Goal: Find specific page/section: Find specific page/section

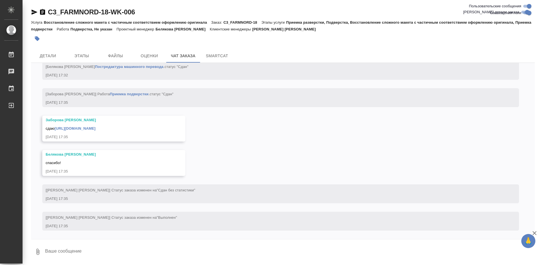
scroll to position [8659, 0]
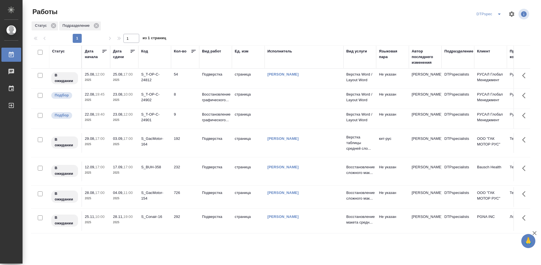
click at [134, 52] on icon at bounding box center [133, 52] width 6 height 6
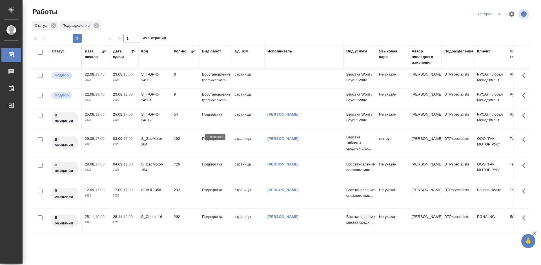
click at [215, 117] on p "Подверстка" at bounding box center [215, 115] width 27 height 6
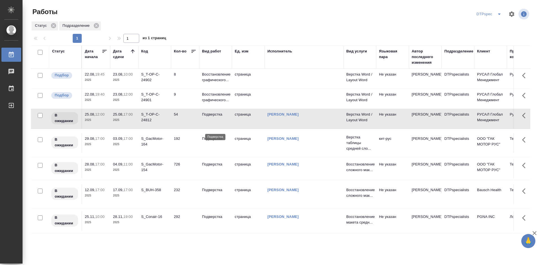
click at [215, 117] on p "Подверстка" at bounding box center [215, 115] width 27 height 6
click at [215, 142] on p "Подверстка" at bounding box center [215, 139] width 27 height 6
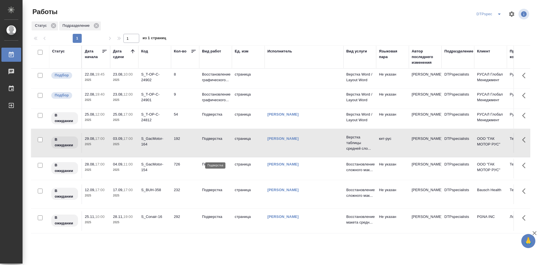
click at [215, 142] on p "Подверстка" at bounding box center [215, 139] width 27 height 6
click at [209, 167] on p "Подверстка" at bounding box center [215, 165] width 27 height 6
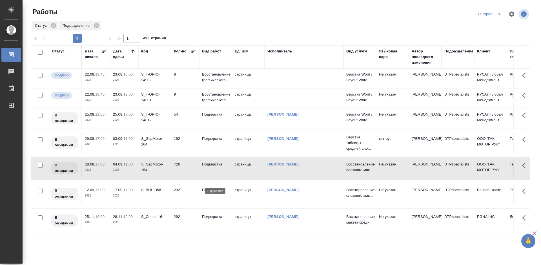
click at [209, 167] on p "Подверстка" at bounding box center [215, 165] width 27 height 6
click at [207, 167] on p "Подверстка" at bounding box center [215, 165] width 27 height 6
click at [215, 193] on p "Подверстка" at bounding box center [215, 190] width 27 height 6
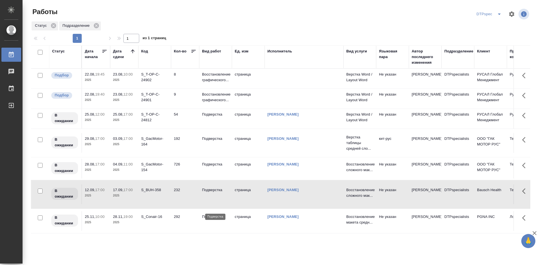
click at [215, 193] on p "Подверстка" at bounding box center [215, 190] width 27 height 6
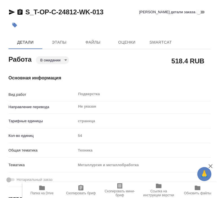
type textarea "x"
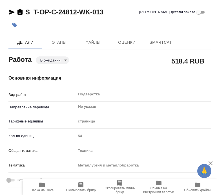
type textarea "x"
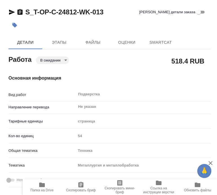
type textarea "x"
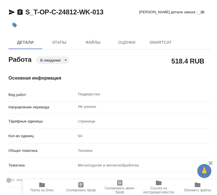
type textarea "x"
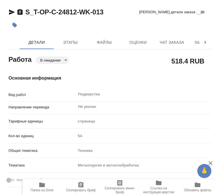
type textarea "x"
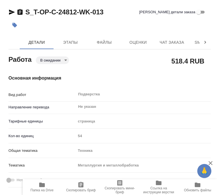
type textarea "x"
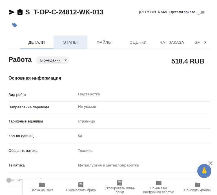
click at [71, 41] on span "Этапы" at bounding box center [70, 42] width 27 height 7
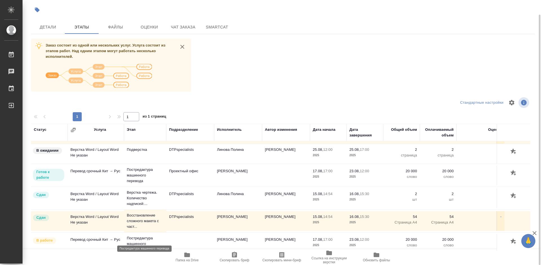
scroll to position [28, 0]
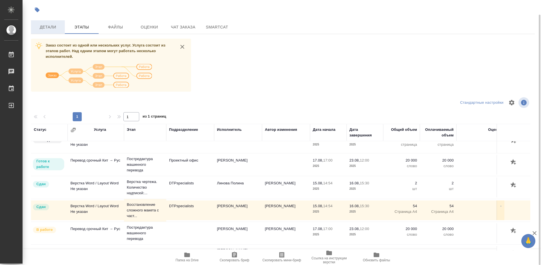
click at [42, 26] on span "Детали" at bounding box center [47, 27] width 27 height 7
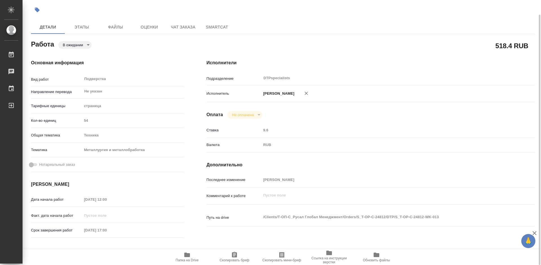
type textarea "x"
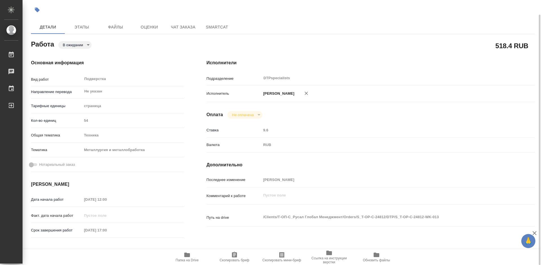
type textarea "x"
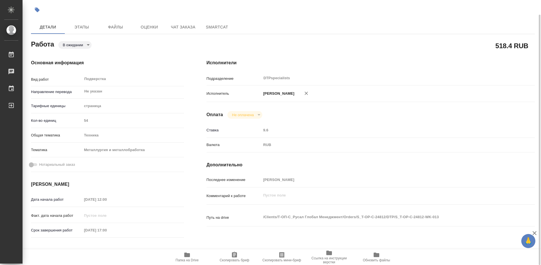
type textarea "x"
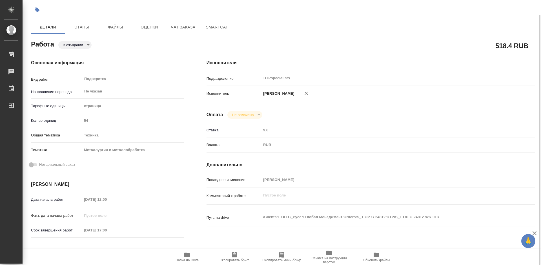
type textarea "x"
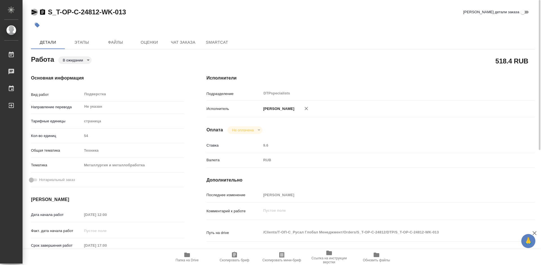
click at [33, 10] on icon "button" at bounding box center [34, 12] width 7 height 7
type textarea "x"
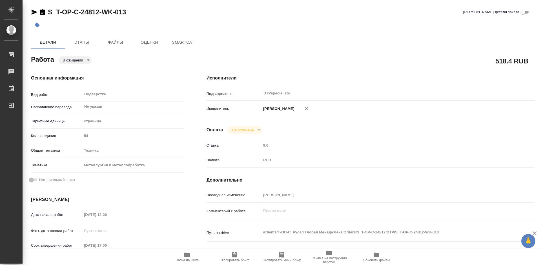
type textarea "x"
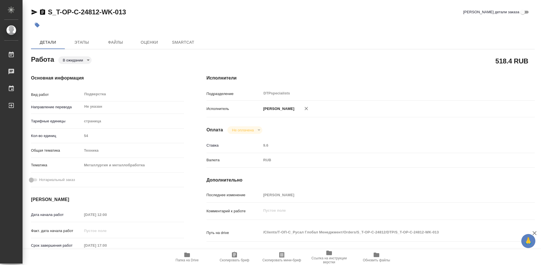
type textarea "x"
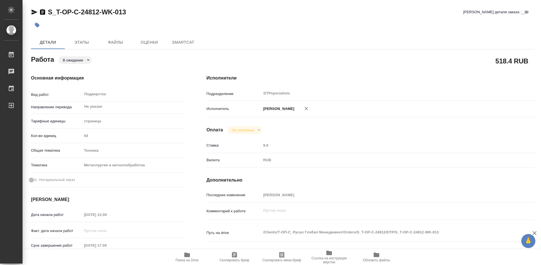
type textarea "x"
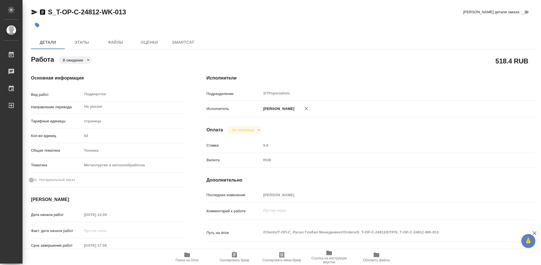
type textarea "x"
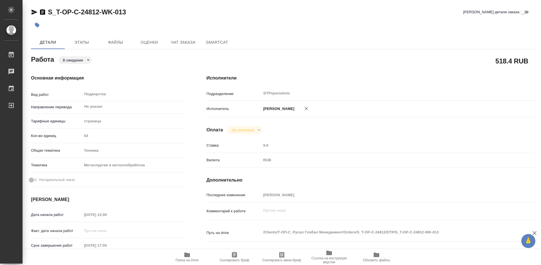
type textarea "x"
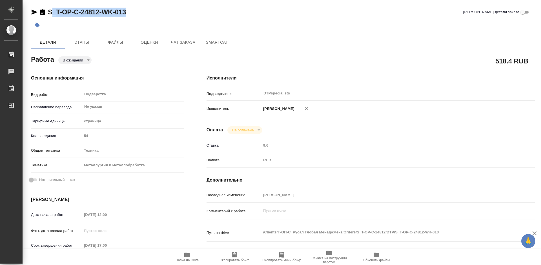
type textarea "x"
drag, startPoint x: 131, startPoint y: 10, endPoint x: 45, endPoint y: 13, distance: 86.1
click at [45, 13] on div "S_T-OP-C-24812-WK-013 Кратко детали заказа" at bounding box center [283, 12] width 504 height 9
copy link "S_T-OP-C-24812-WK-013"
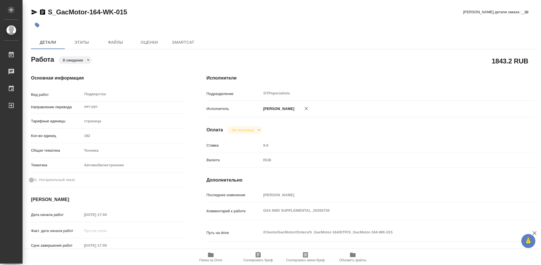
type textarea "x"
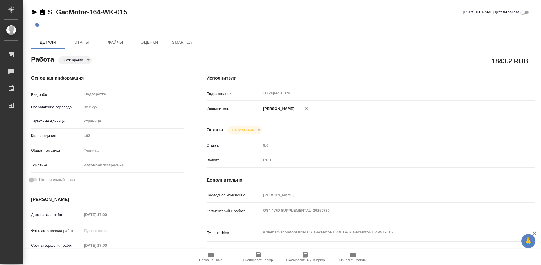
type textarea "x"
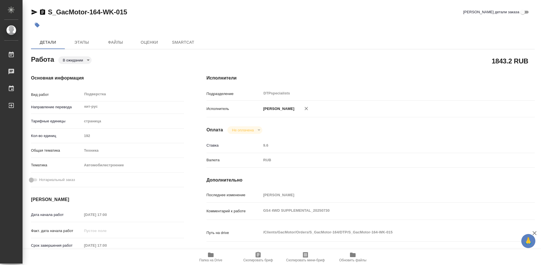
type textarea "x"
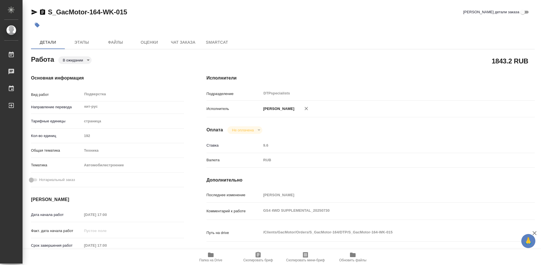
type textarea "x"
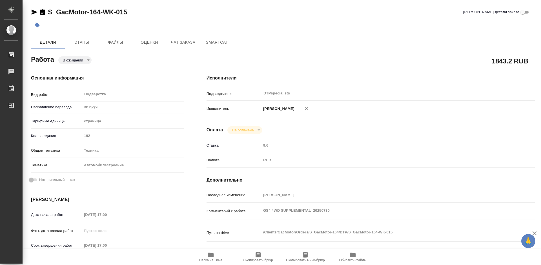
type textarea "x"
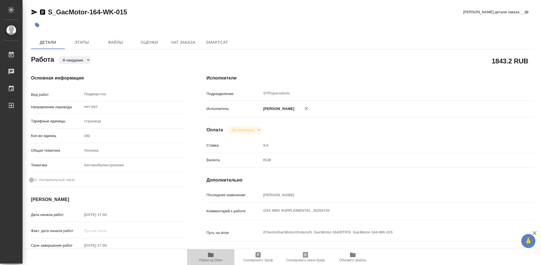
click at [207, 260] on span "Папка на Drive" at bounding box center [210, 260] width 23 height 4
click at [81, 43] on span "Этапы" at bounding box center [81, 42] width 27 height 7
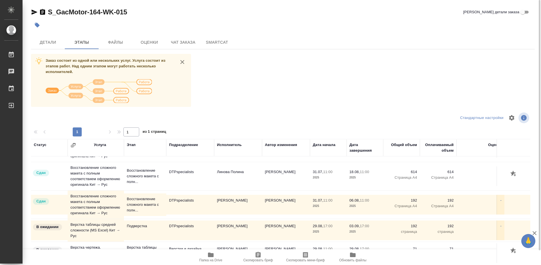
scroll to position [239, 0]
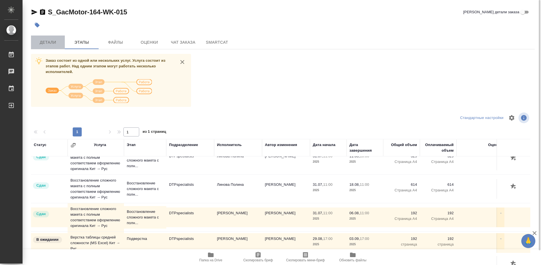
click at [44, 39] on span "Детали" at bounding box center [47, 42] width 27 height 7
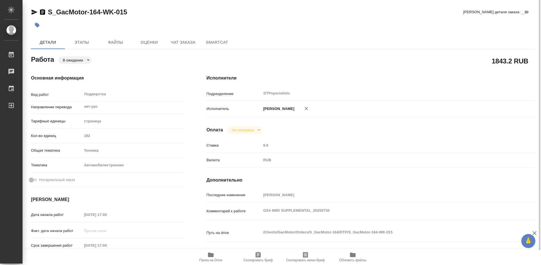
type textarea "x"
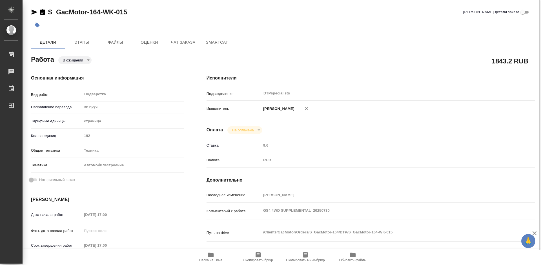
type textarea "x"
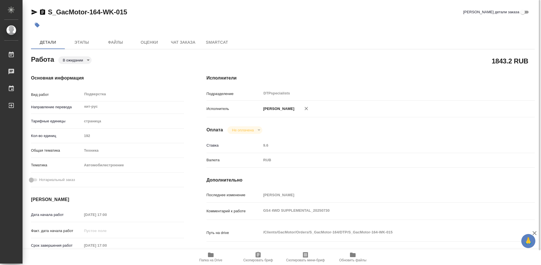
type textarea "x"
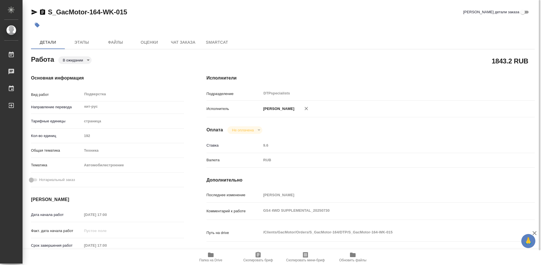
type textarea "x"
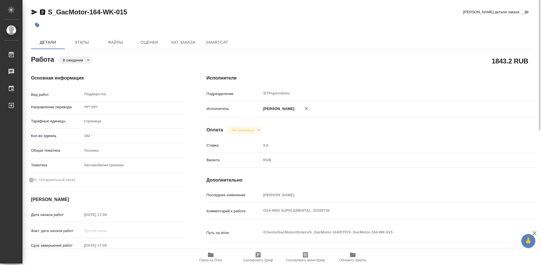
click at [34, 12] on icon "button" at bounding box center [35, 12] width 6 height 5
type textarea "x"
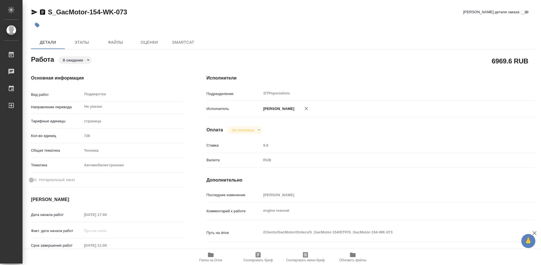
type textarea "x"
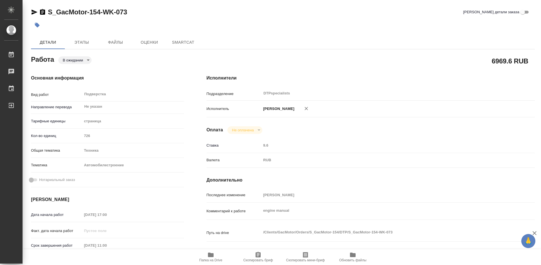
type textarea "x"
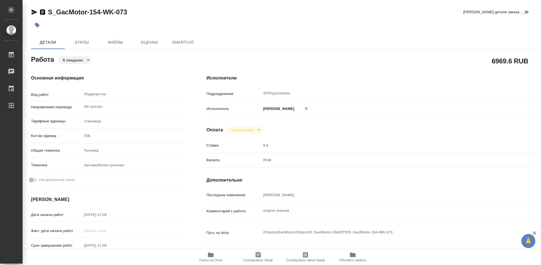
type textarea "x"
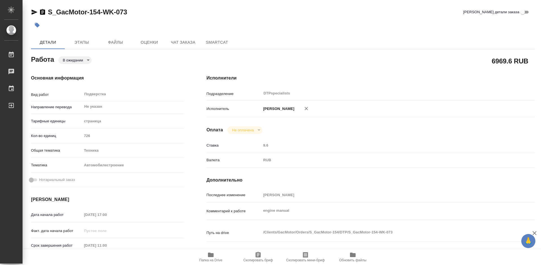
type textarea "x"
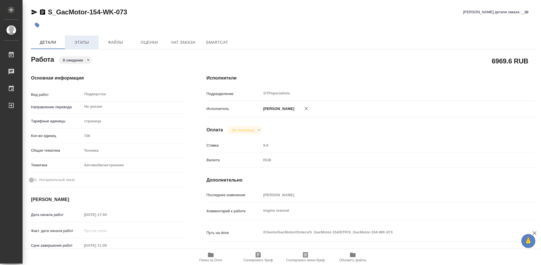
type textarea "x"
click at [32, 14] on icon "button" at bounding box center [35, 12] width 6 height 5
click at [79, 41] on span "Этапы" at bounding box center [81, 42] width 27 height 7
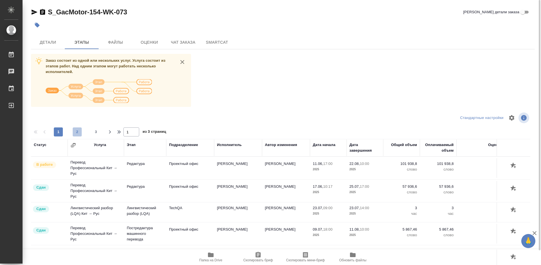
click at [78, 130] on span "2" at bounding box center [77, 132] width 9 height 6
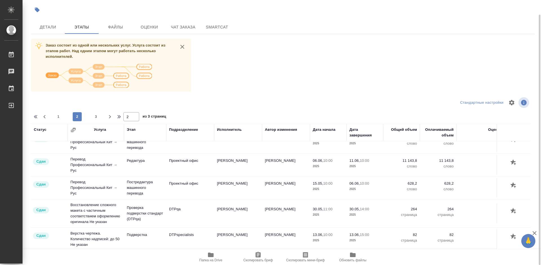
scroll to position [511, 0]
click at [98, 117] on span "3" at bounding box center [96, 117] width 9 height 6
type input "3"
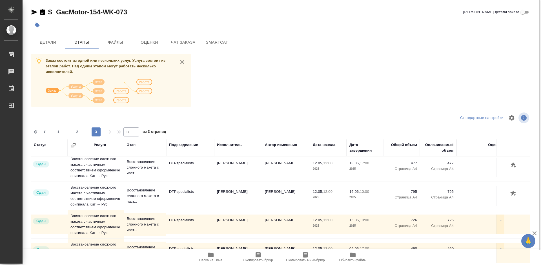
scroll to position [97, 0]
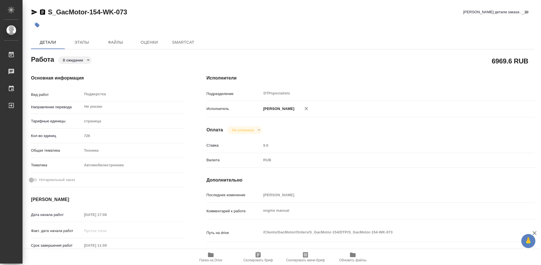
type textarea "x"
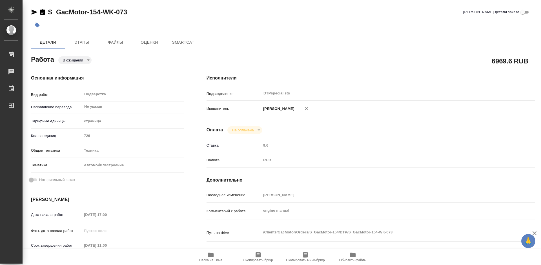
type textarea "x"
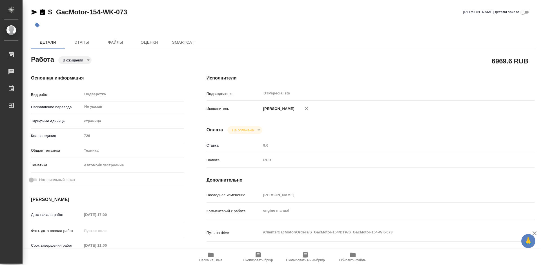
type textarea "x"
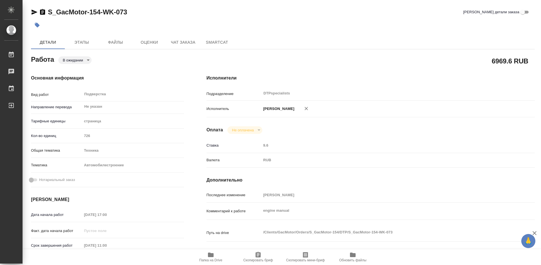
click at [32, 10] on icon "button" at bounding box center [35, 12] width 6 height 5
type textarea "x"
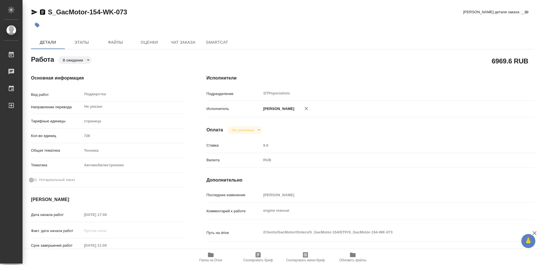
type textarea "x"
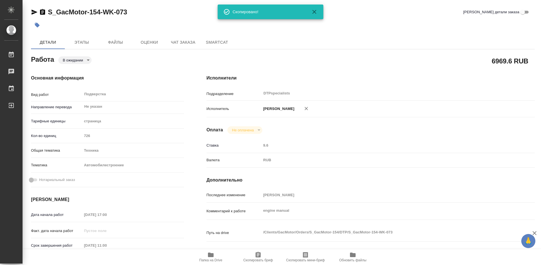
type textarea "x"
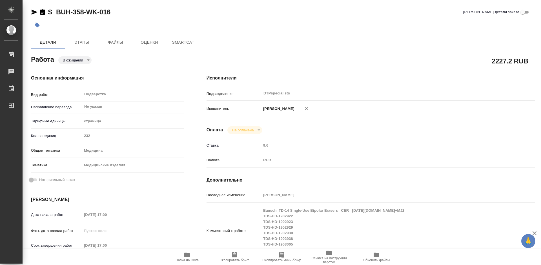
type textarea "x"
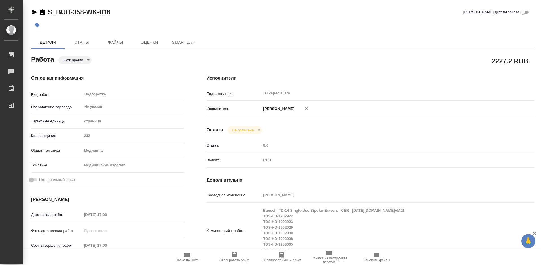
type textarea "x"
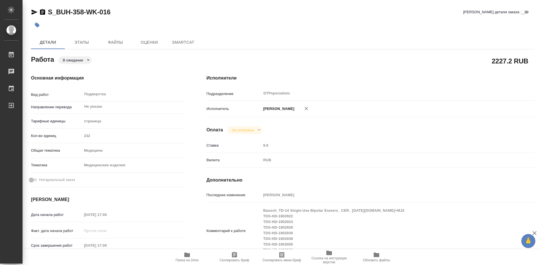
type textarea "x"
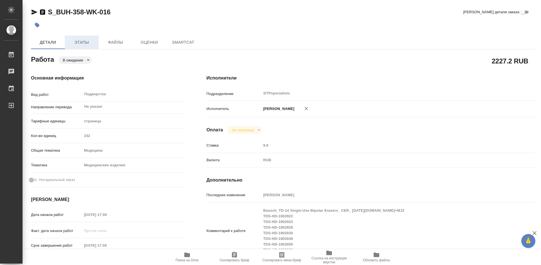
type textarea "x"
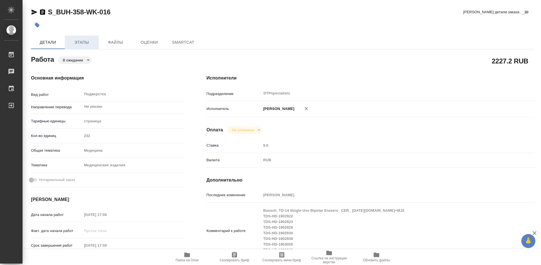
type textarea "x"
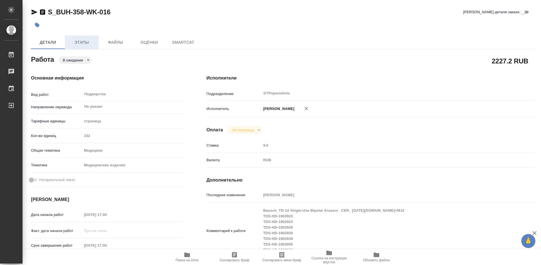
click at [77, 42] on span "Этапы" at bounding box center [81, 42] width 27 height 7
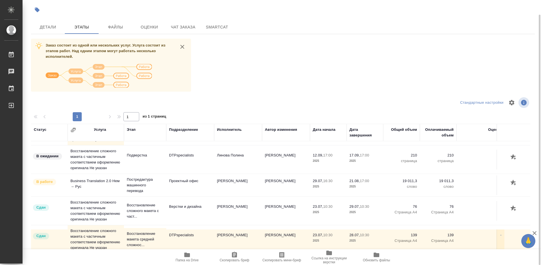
scroll to position [85, 0]
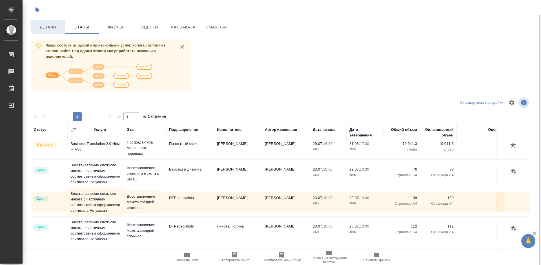
click at [45, 23] on button "Детали" at bounding box center [48, 27] width 34 height 14
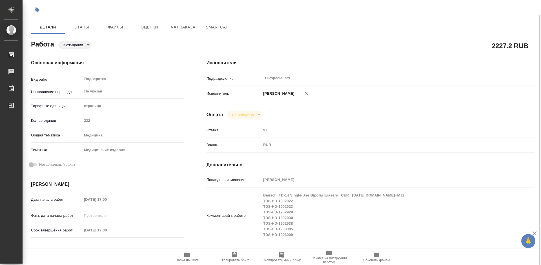
type textarea "x"
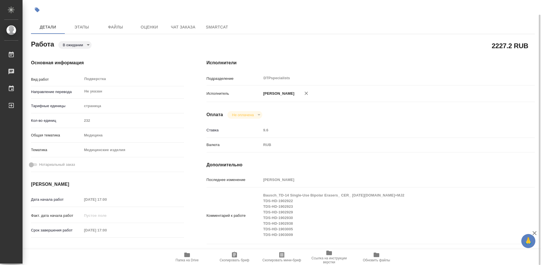
type textarea "x"
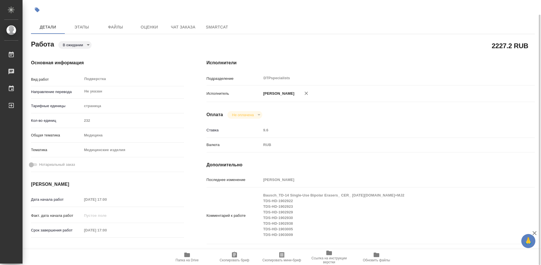
type textarea "x"
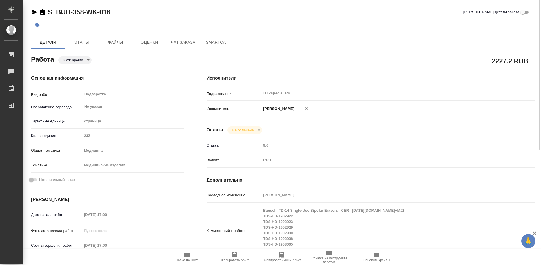
type textarea "x"
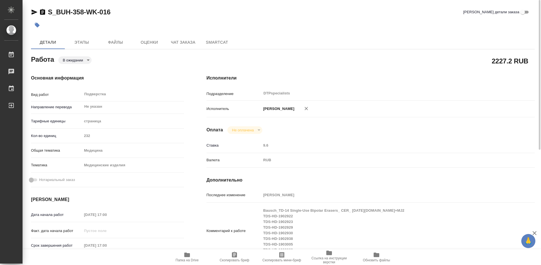
click at [34, 12] on icon "button" at bounding box center [35, 12] width 6 height 5
drag, startPoint x: 126, startPoint y: 13, endPoint x: 38, endPoint y: 16, distance: 87.8
click at [38, 16] on div "S_BUH-358-WK-016 [PERSON_NAME] детали заказа" at bounding box center [283, 12] width 504 height 9
copy link "S_BUH-358-WK-016"
